Goal: Task Accomplishment & Management: Manage account settings

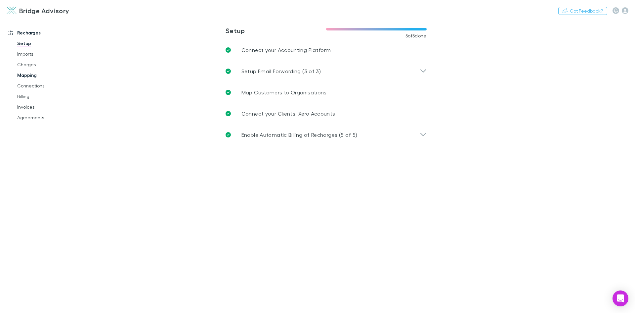
click at [26, 76] on link "Mapping" at bounding box center [50, 75] width 79 height 11
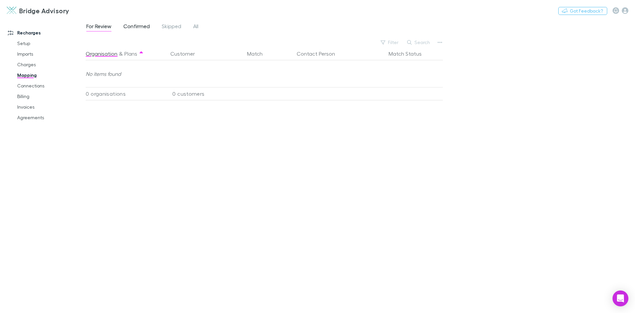
click at [142, 24] on span "Confirmed" at bounding box center [136, 27] width 26 height 9
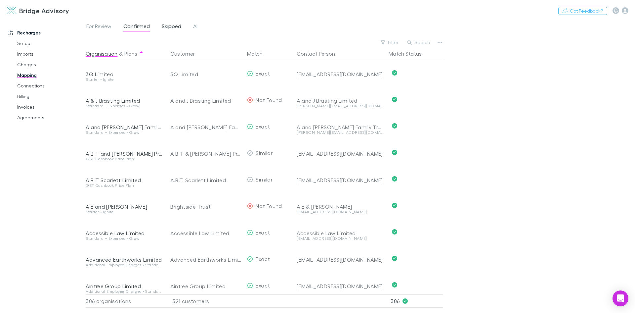
click at [164, 26] on span "Skipped" at bounding box center [172, 27] width 20 height 9
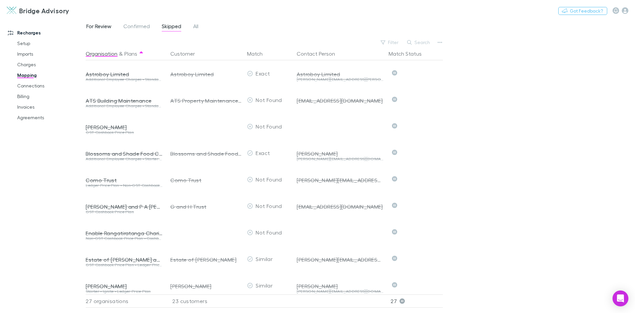
click at [105, 27] on span "For Review" at bounding box center [98, 27] width 25 height 9
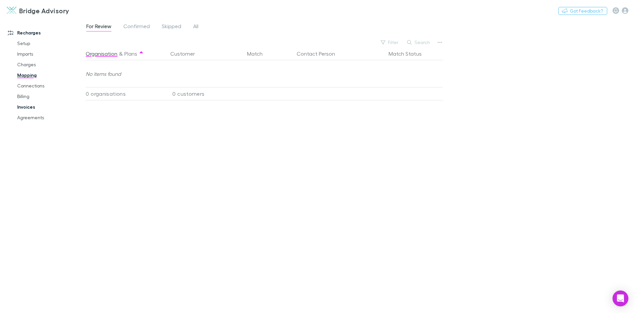
click at [27, 106] on link "Invoices" at bounding box center [50, 107] width 79 height 11
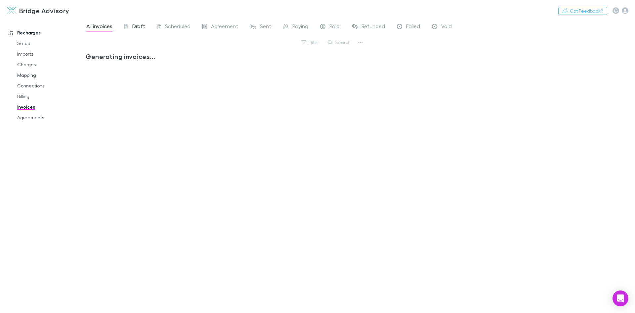
click at [144, 24] on span "Draft" at bounding box center [138, 27] width 13 height 9
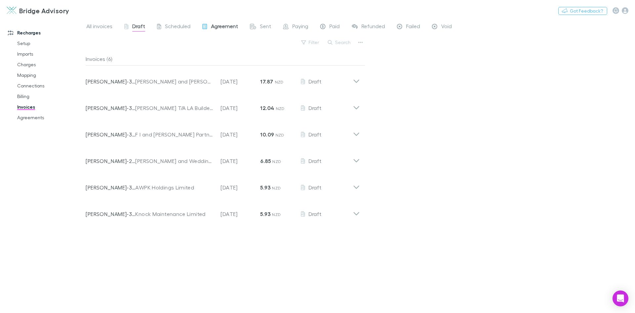
click at [224, 26] on span "Agreement" at bounding box center [224, 27] width 27 height 9
click at [179, 26] on span "Scheduled" at bounding box center [177, 27] width 25 height 9
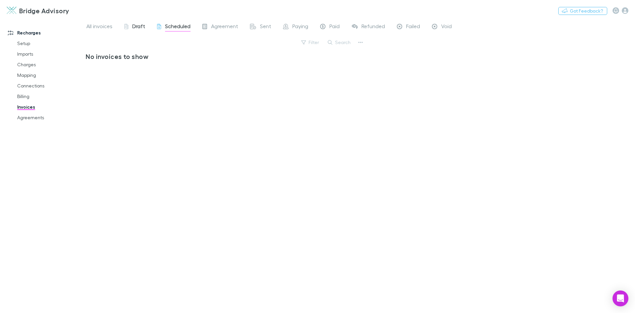
click at [137, 25] on span "Draft" at bounding box center [138, 27] width 13 height 9
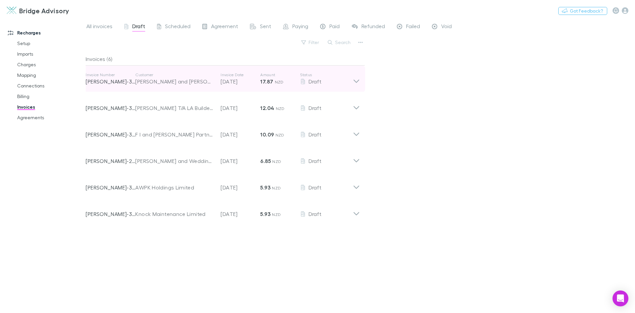
click at [355, 82] on icon at bounding box center [356, 78] width 7 height 13
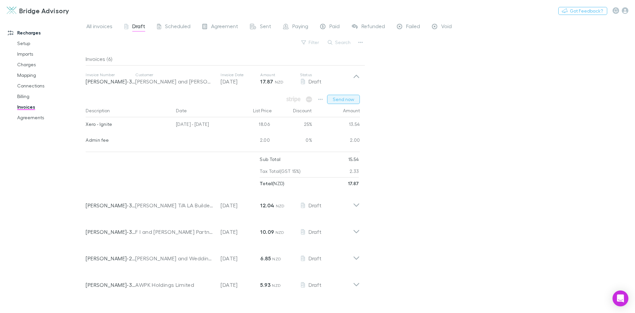
click at [348, 97] on button "Send now" at bounding box center [343, 99] width 33 height 9
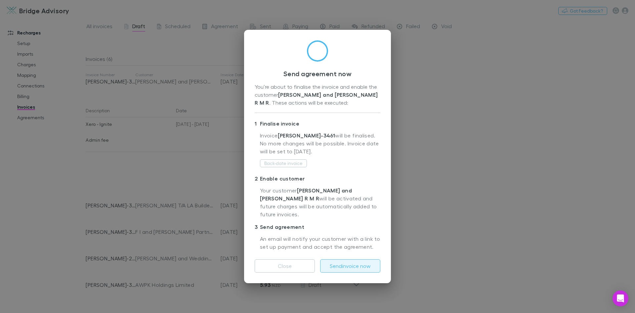
click at [347, 266] on button "Send invoice now" at bounding box center [350, 265] width 60 height 13
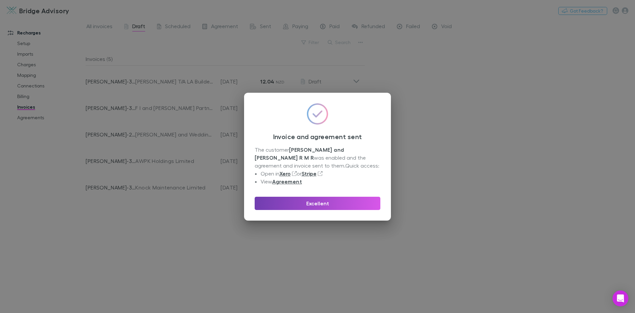
click at [311, 200] on button "Excellent" at bounding box center [318, 203] width 126 height 13
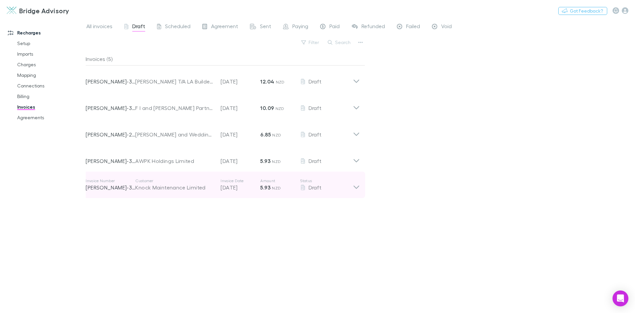
click at [355, 188] on icon at bounding box center [356, 184] width 7 height 13
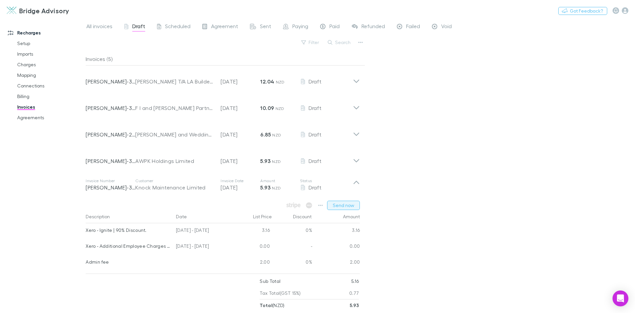
click at [343, 205] on button "Send now" at bounding box center [343, 205] width 33 height 9
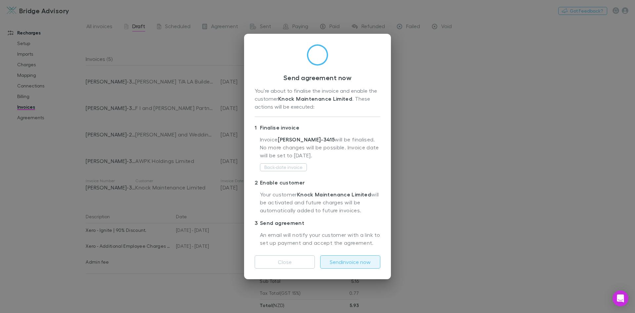
click at [352, 258] on button "Send invoice now" at bounding box center [350, 261] width 60 height 13
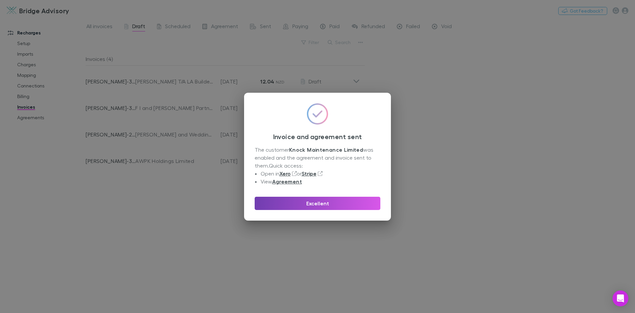
click at [310, 200] on button "Excellent" at bounding box center [318, 203] width 126 height 13
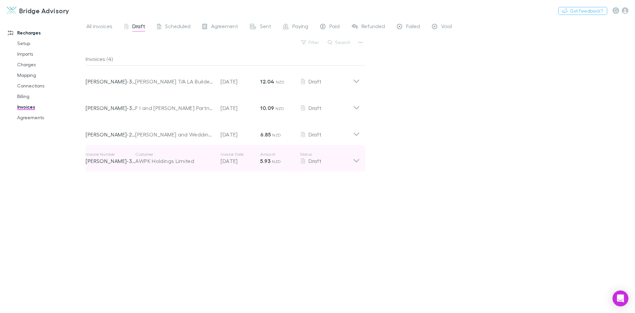
click at [357, 162] on icon at bounding box center [356, 158] width 7 height 13
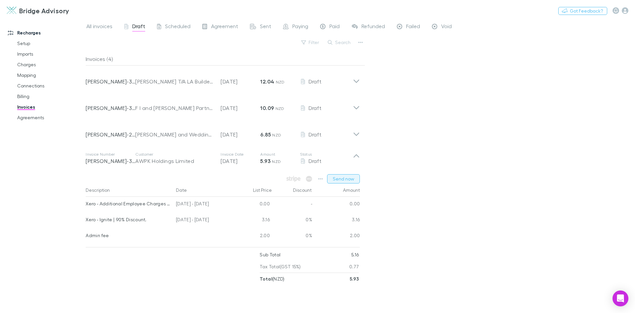
click at [346, 179] on button "Send now" at bounding box center [343, 178] width 33 height 9
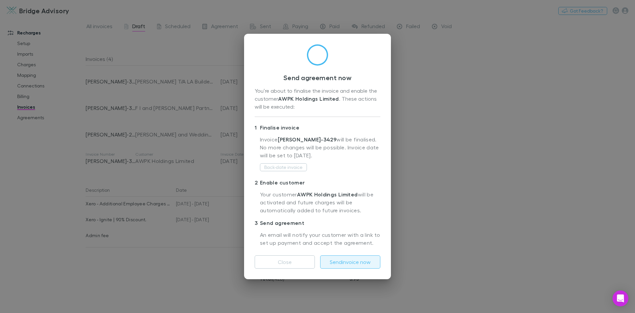
click at [349, 260] on button "Send invoice now" at bounding box center [350, 261] width 60 height 13
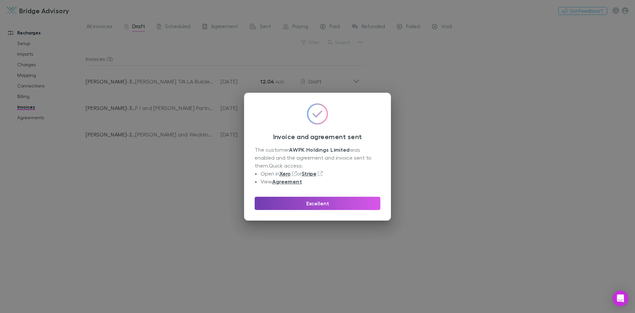
click at [310, 204] on button "Excellent" at bounding box center [318, 203] width 126 height 13
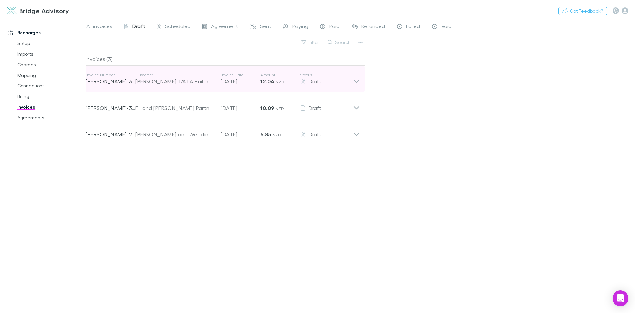
click at [357, 83] on icon at bounding box center [356, 78] width 7 height 13
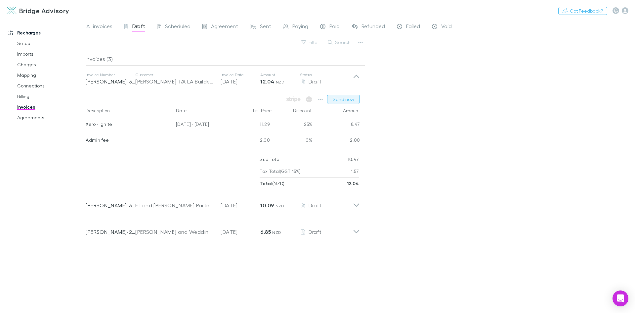
click at [352, 102] on button "Send now" at bounding box center [343, 99] width 33 height 9
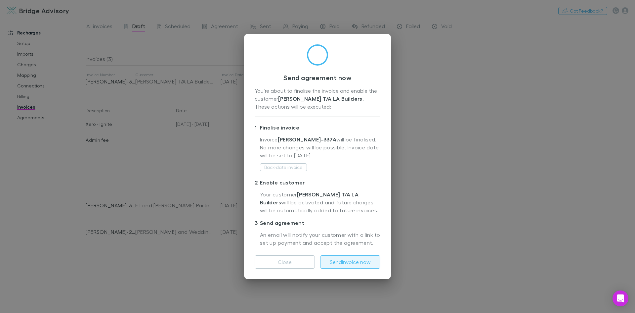
click at [354, 260] on button "Send invoice now" at bounding box center [350, 261] width 60 height 13
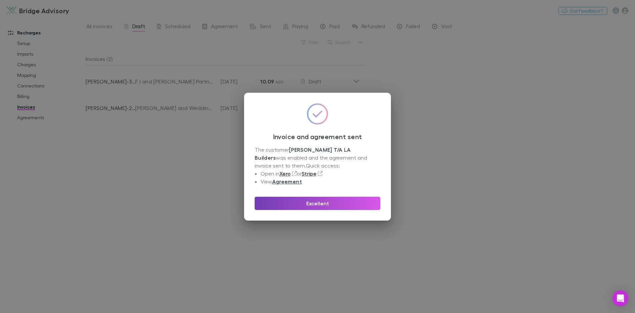
click at [324, 199] on button "Excellent" at bounding box center [318, 203] width 126 height 13
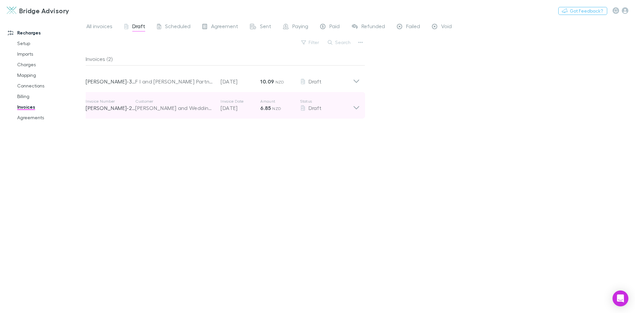
click at [355, 106] on icon at bounding box center [356, 105] width 7 height 13
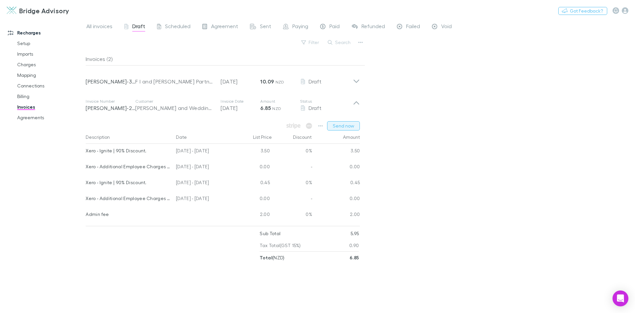
click at [346, 128] on button "Send now" at bounding box center [343, 125] width 33 height 9
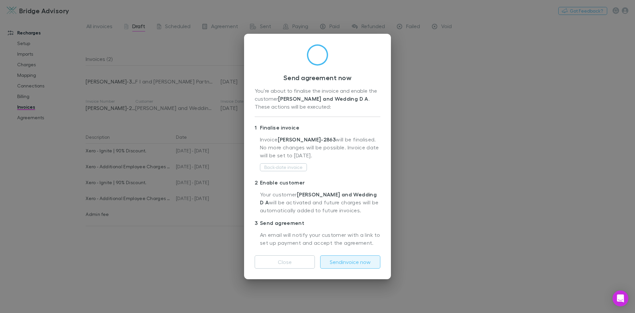
click at [344, 263] on button "Send invoice now" at bounding box center [350, 261] width 60 height 13
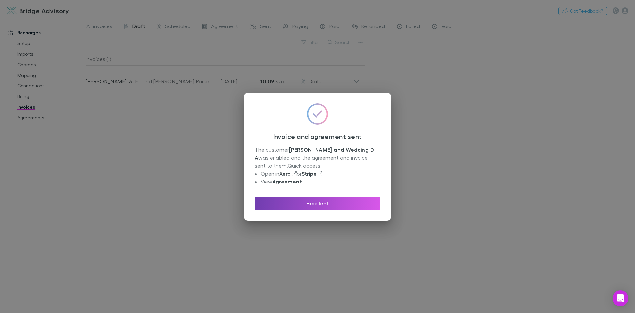
click at [325, 198] on button "Excellent" at bounding box center [318, 203] width 126 height 13
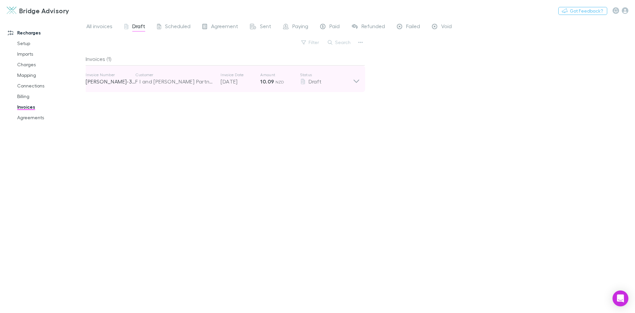
click at [355, 81] on icon at bounding box center [356, 78] width 7 height 13
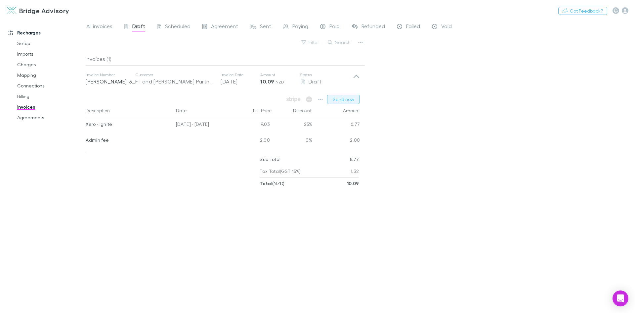
click at [344, 98] on button "Send now" at bounding box center [343, 99] width 33 height 9
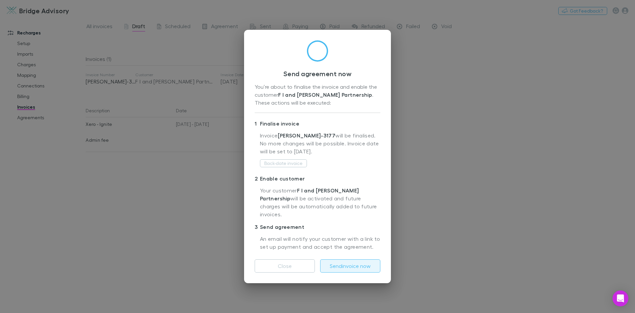
click at [350, 264] on button "Send invoice now" at bounding box center [350, 265] width 60 height 13
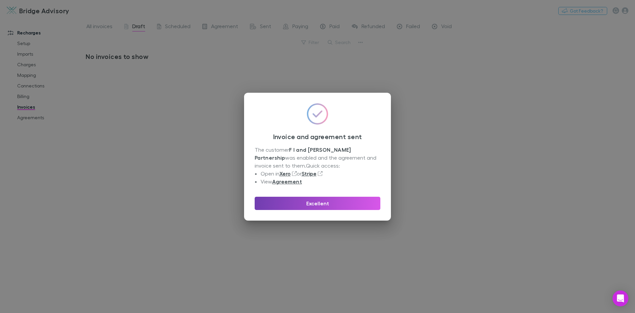
click at [349, 205] on button "Excellent" at bounding box center [318, 203] width 126 height 13
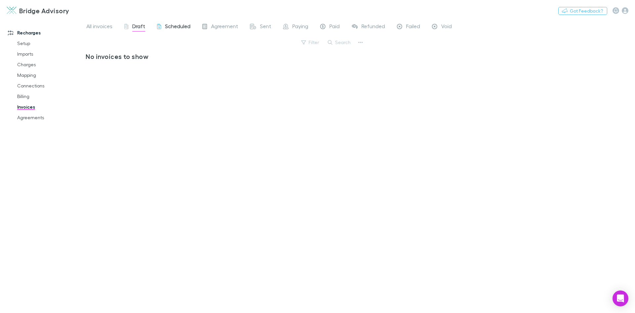
click at [181, 28] on span "Scheduled" at bounding box center [177, 27] width 25 height 9
click at [221, 26] on span "Agreement" at bounding box center [224, 27] width 27 height 9
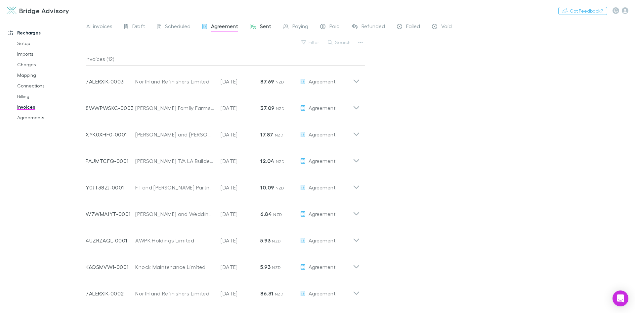
click at [265, 30] on span "Sent" at bounding box center [265, 27] width 11 height 9
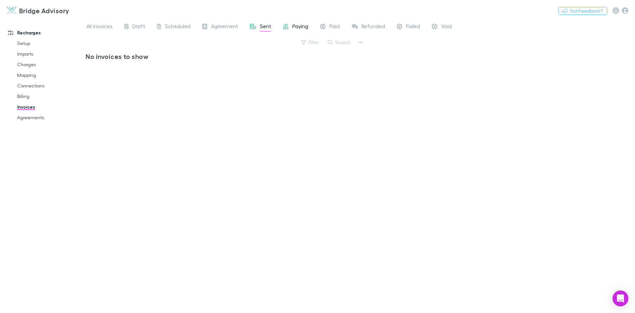
click at [296, 26] on span "Paying" at bounding box center [301, 27] width 16 height 9
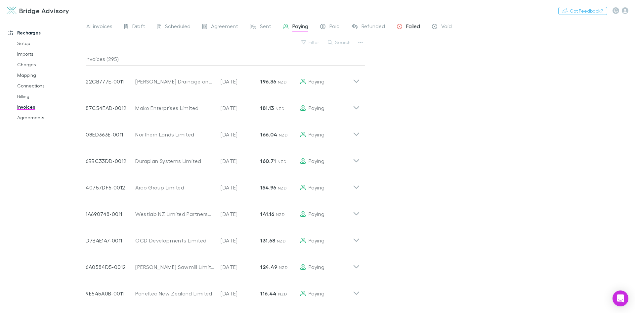
click at [415, 25] on span "Failed" at bounding box center [413, 27] width 14 height 9
